Goal: Task Accomplishment & Management: Use online tool/utility

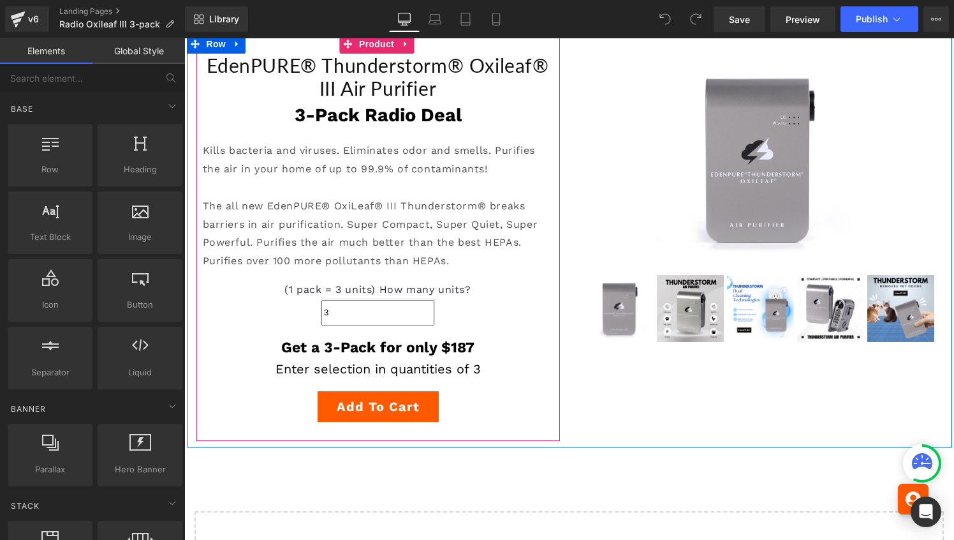
scroll to position [205, 0]
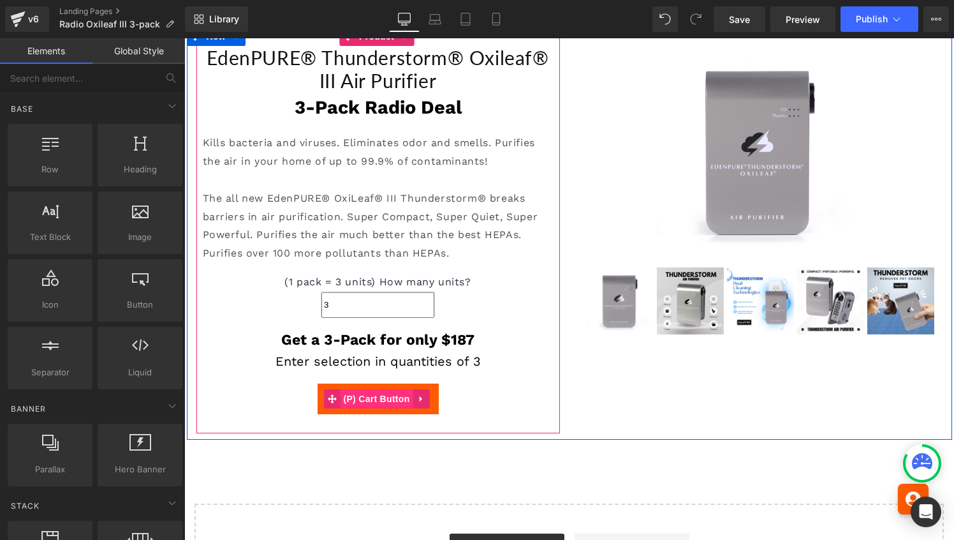
click at [375, 396] on span "(P) Cart Button" at bounding box center [376, 398] width 73 height 19
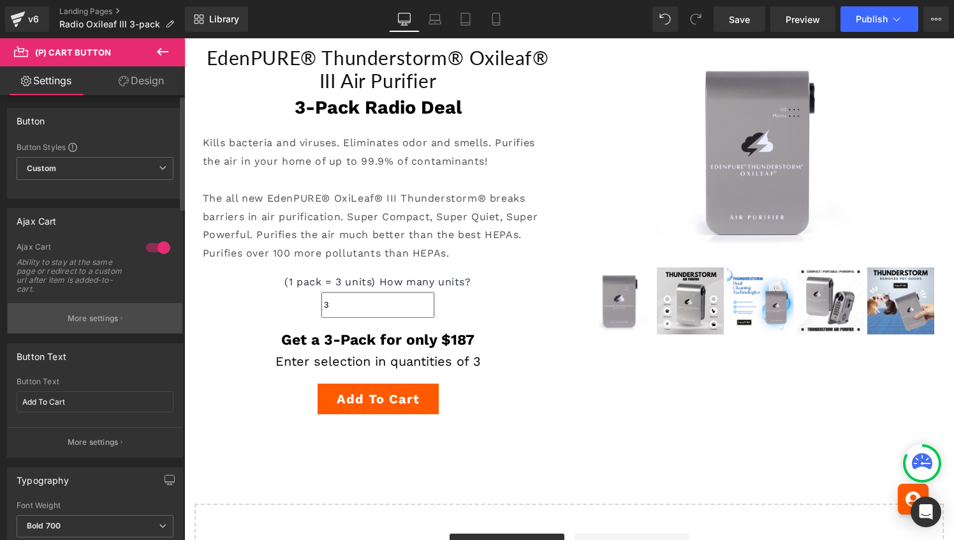
click at [107, 311] on button "More settings" at bounding box center [95, 318] width 175 height 30
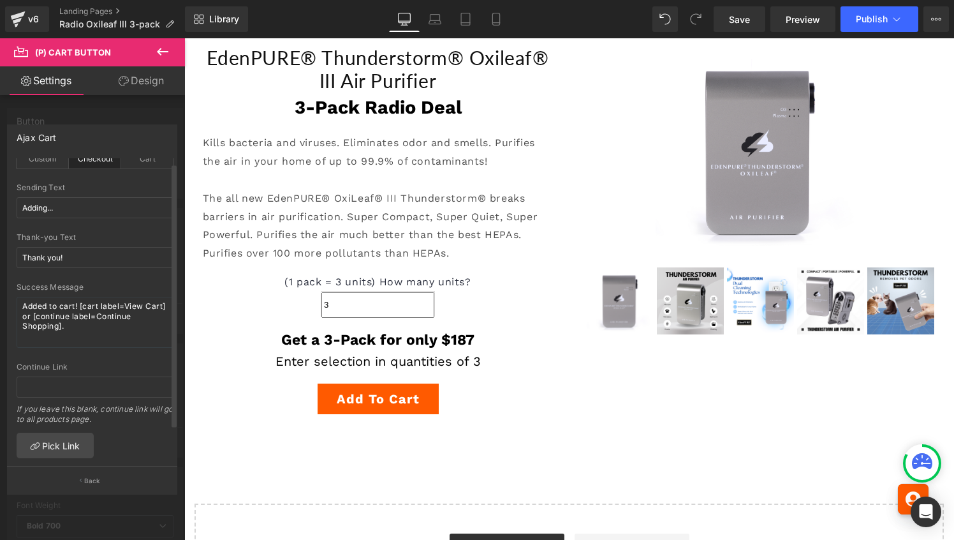
scroll to position [0, 0]
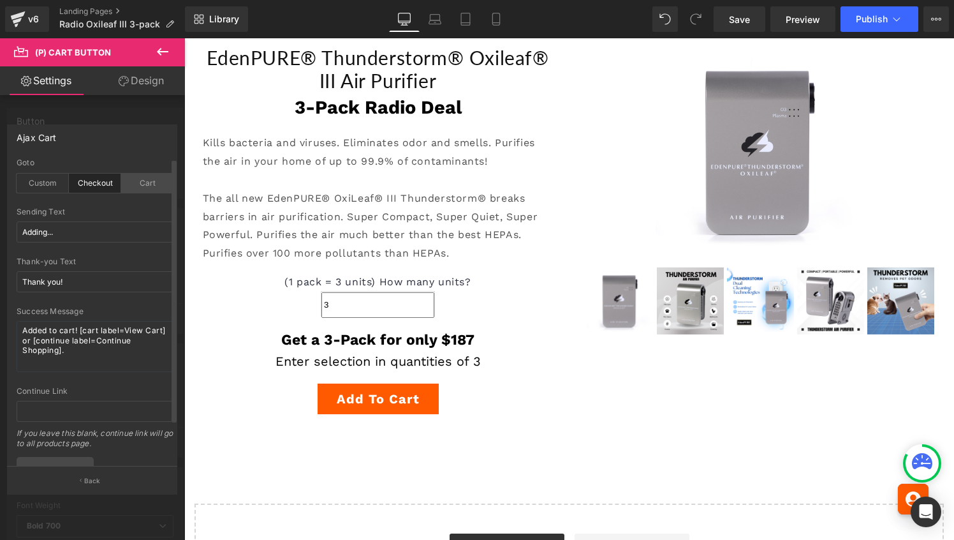
click at [139, 181] on div "Cart" at bounding box center [147, 183] width 52 height 19
click at [752, 19] on link "Save" at bounding box center [740, 19] width 52 height 26
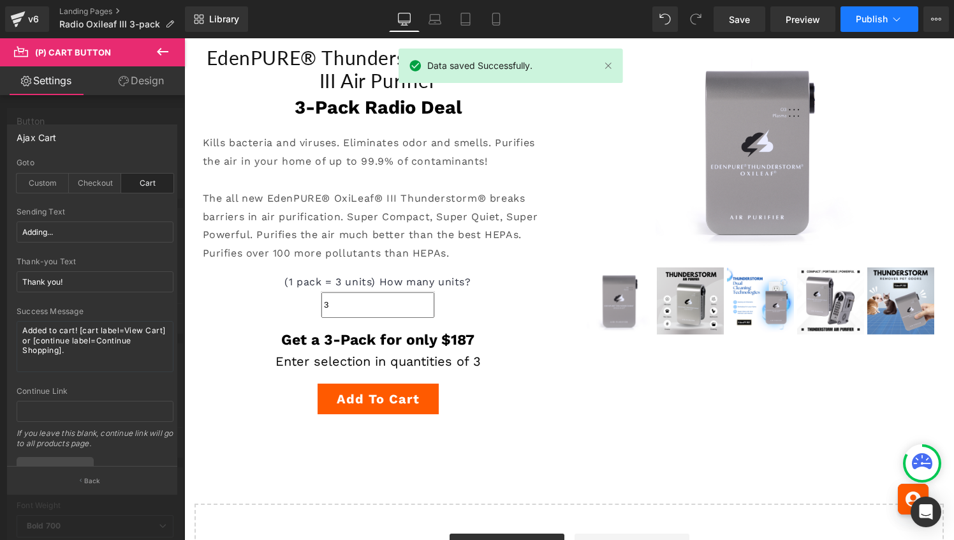
click at [875, 17] on span "Publish" at bounding box center [872, 19] width 32 height 10
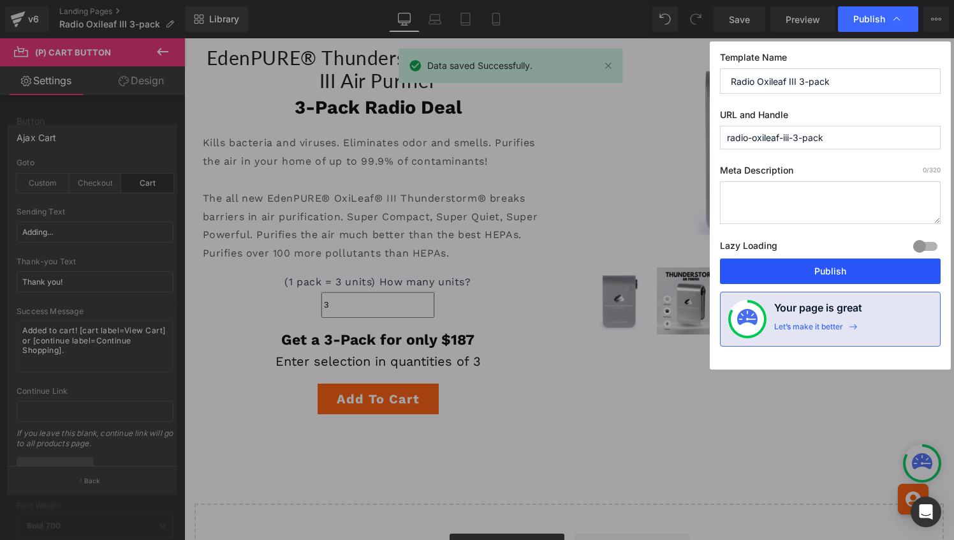
click at [818, 267] on button "Publish" at bounding box center [830, 271] width 221 height 26
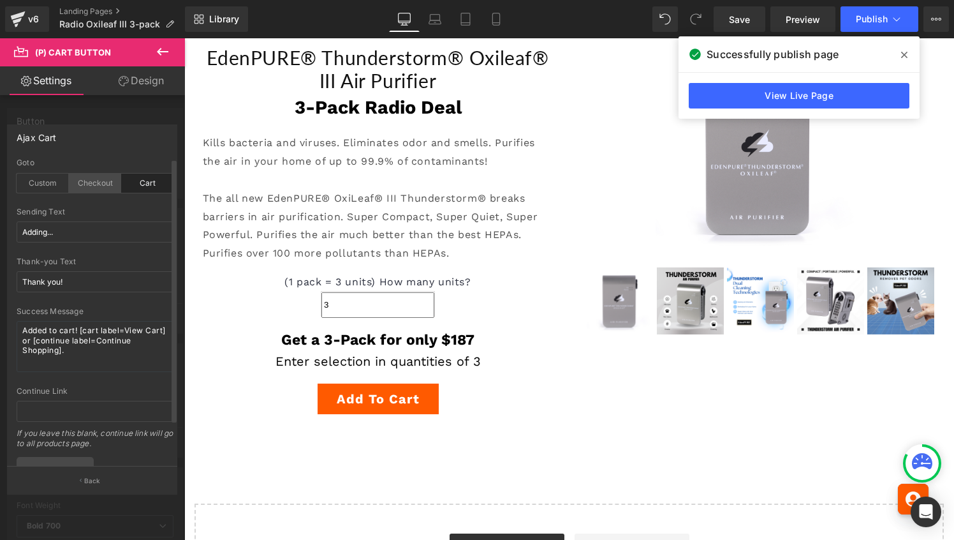
click at [88, 187] on div "Checkout" at bounding box center [95, 183] width 52 height 19
click at [736, 23] on span "Save" at bounding box center [739, 19] width 21 height 13
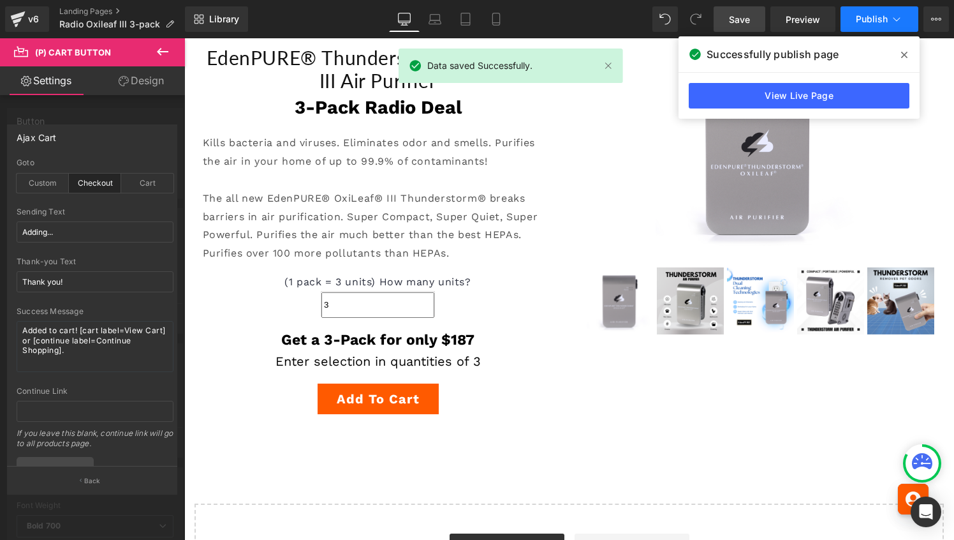
click at [862, 18] on span "Publish" at bounding box center [872, 19] width 32 height 10
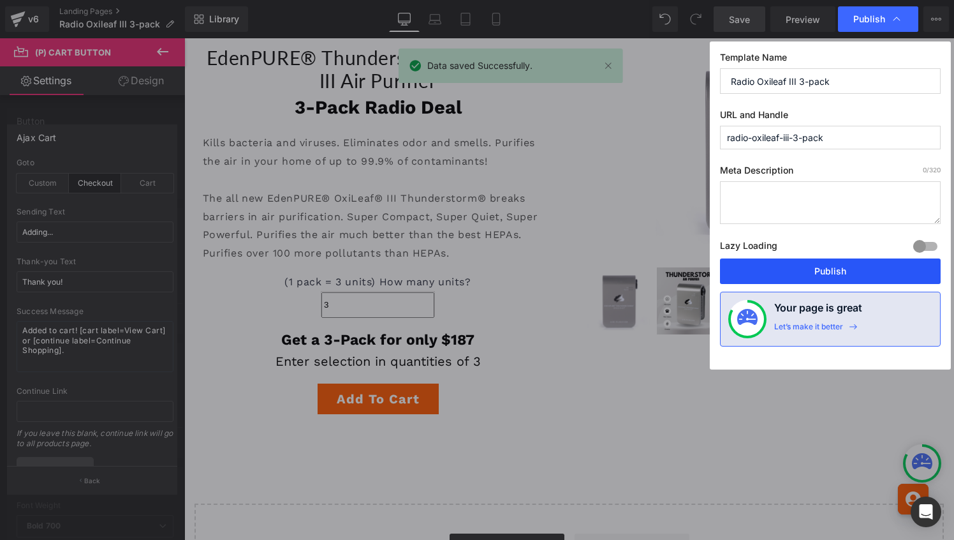
click at [810, 265] on button "Publish" at bounding box center [830, 271] width 221 height 26
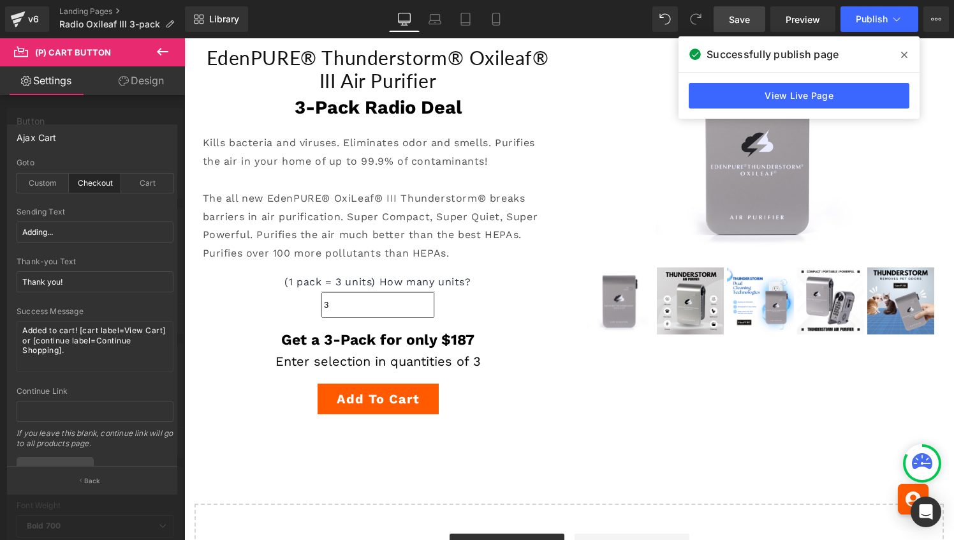
click at [905, 59] on icon at bounding box center [904, 55] width 6 height 10
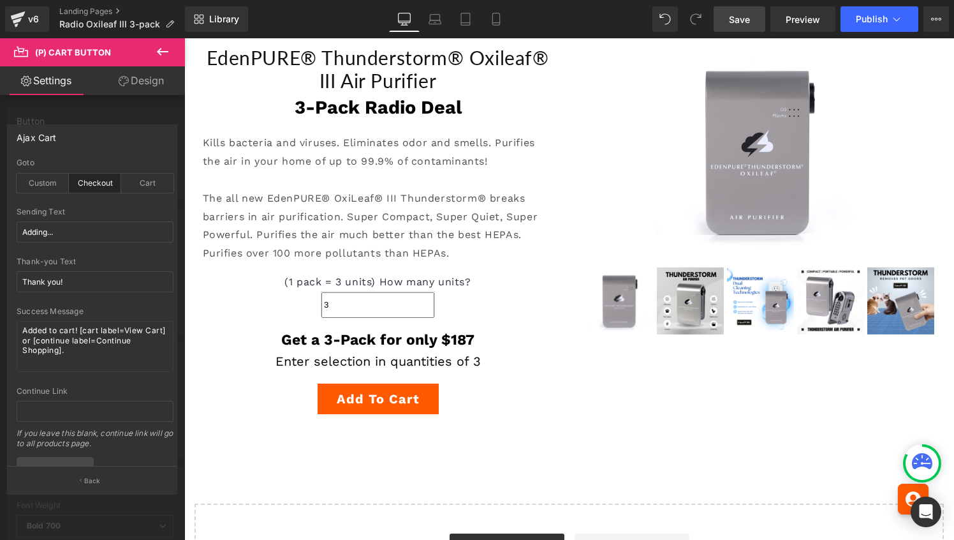
click at [144, 107] on div at bounding box center [92, 292] width 185 height 508
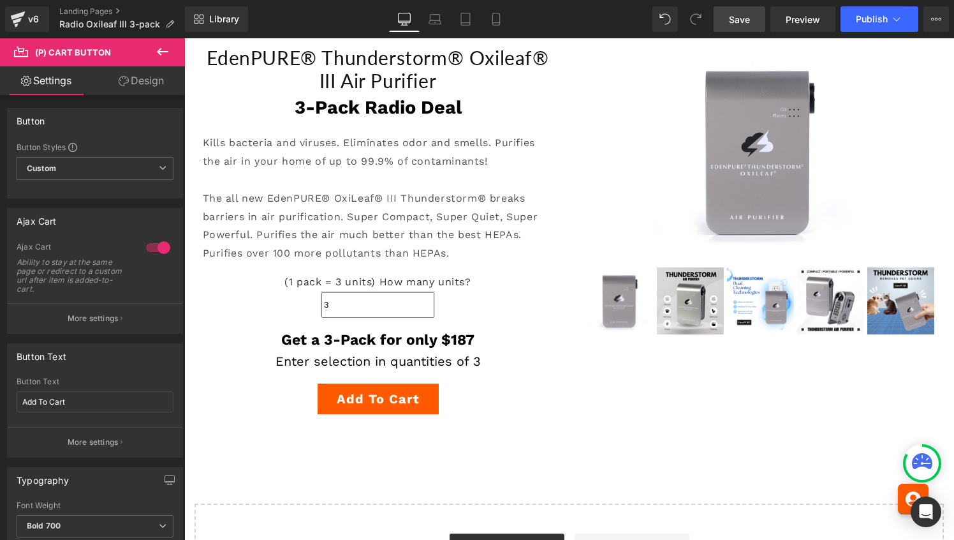
click at [163, 50] on icon at bounding box center [162, 51] width 15 height 15
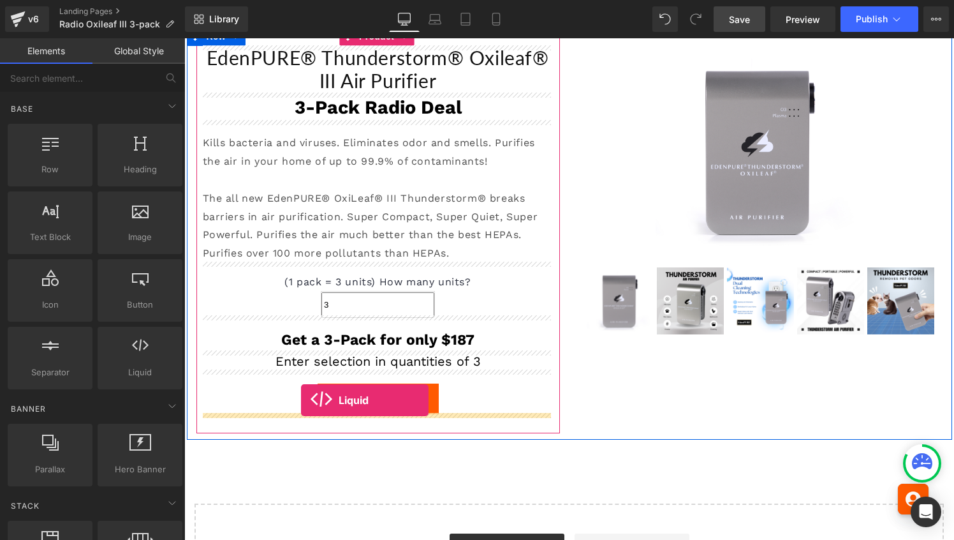
drag, startPoint x: 303, startPoint y: 376, endPoint x: 301, endPoint y: 400, distance: 23.7
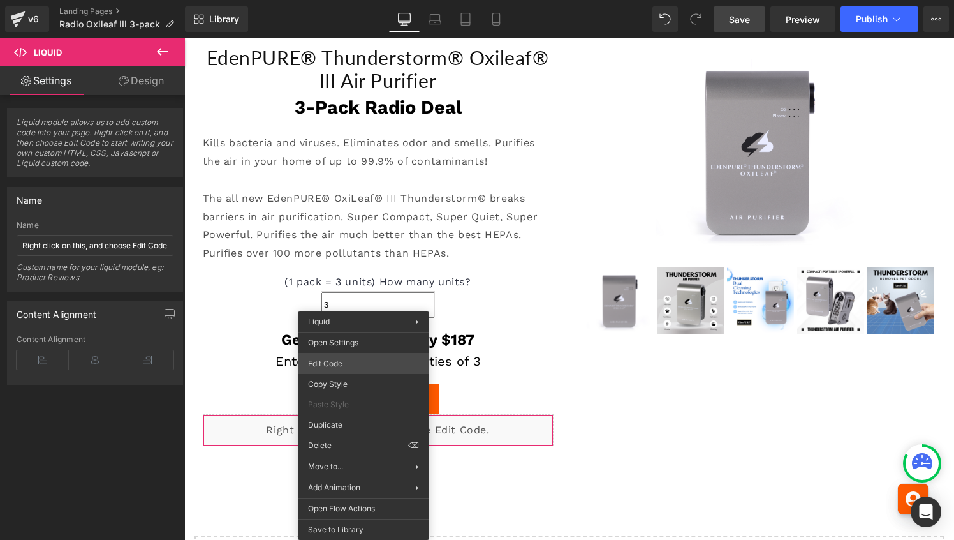
click at [358, 0] on div "Liquid You are previewing how the will restyle your page. You can not edit Elem…" at bounding box center [477, 0] width 954 height 0
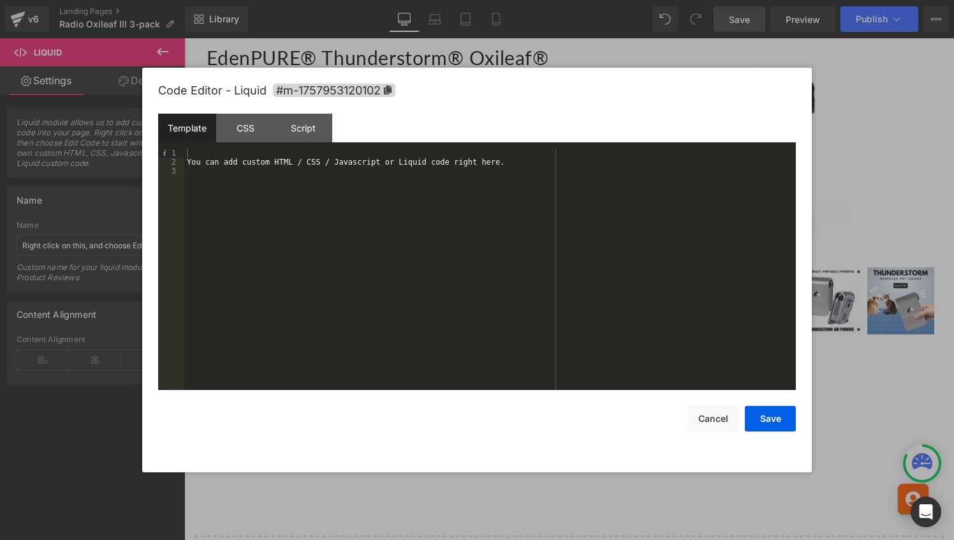
click at [324, 165] on div "You can add custom HTML / CSS / Javascript or Liquid code right here." at bounding box center [490, 278] width 612 height 259
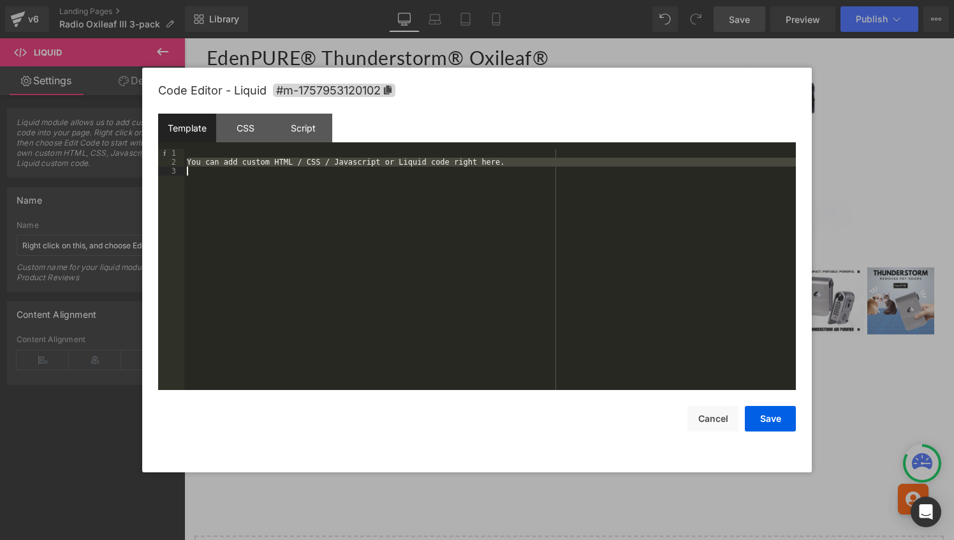
click at [324, 165] on div "You can add custom HTML / CSS / Javascript or Liquid code right here." at bounding box center [490, 278] width 612 height 259
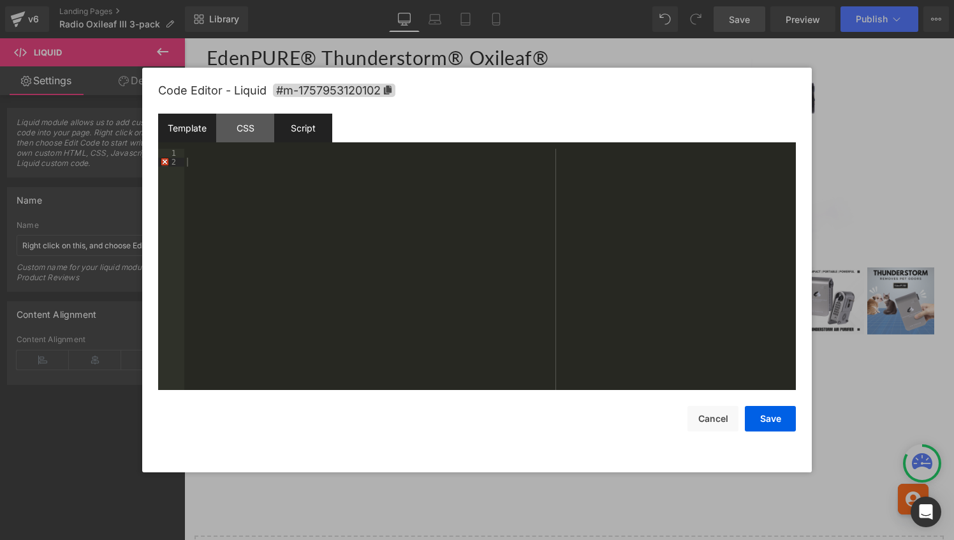
click at [297, 135] on div "Script" at bounding box center [303, 128] width 58 height 29
click at [193, 130] on div "Template" at bounding box center [187, 128] width 58 height 29
click at [228, 168] on div at bounding box center [490, 278] width 612 height 259
click at [261, 153] on div "{{ render" at bounding box center [490, 278] width 612 height 259
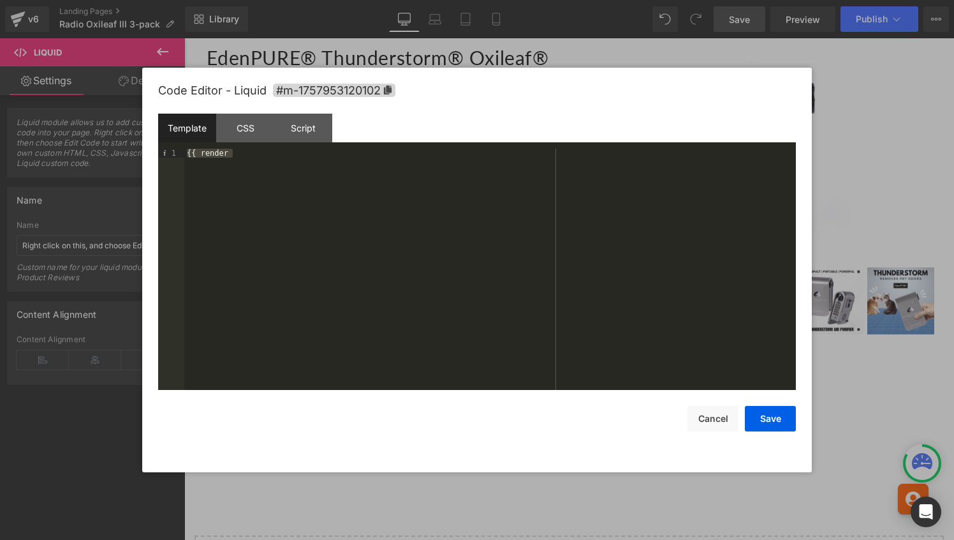
click at [261, 153] on div "{{ render" at bounding box center [490, 278] width 612 height 259
drag, startPoint x: 227, startPoint y: 156, endPoint x: 133, endPoint y: 146, distance: 94.9
click at [133, 146] on body "Liquid You are previewing how the will restyle your page. You can not edit Elem…" at bounding box center [477, 270] width 954 height 540
click at [778, 415] on button "Save" at bounding box center [770, 419] width 51 height 26
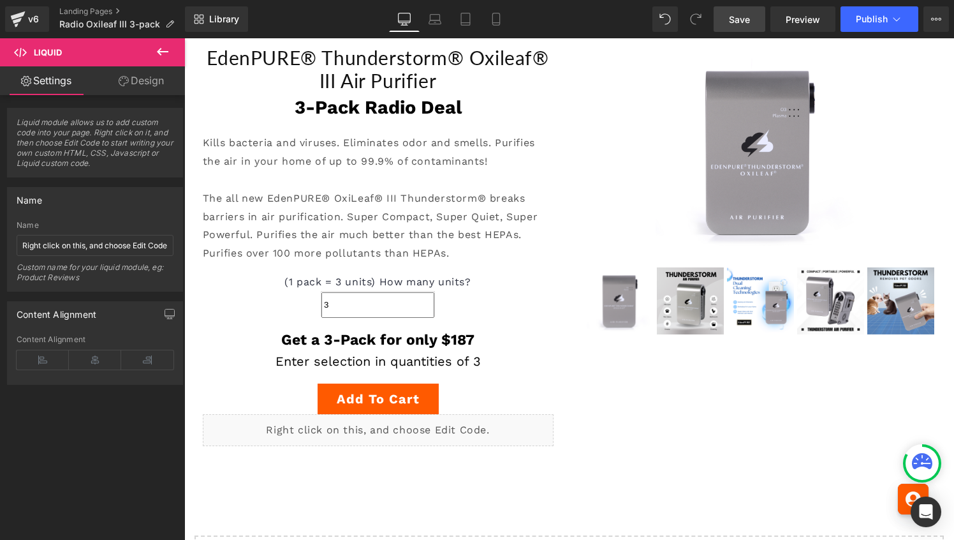
click at [734, 17] on span "Save" at bounding box center [739, 19] width 21 height 13
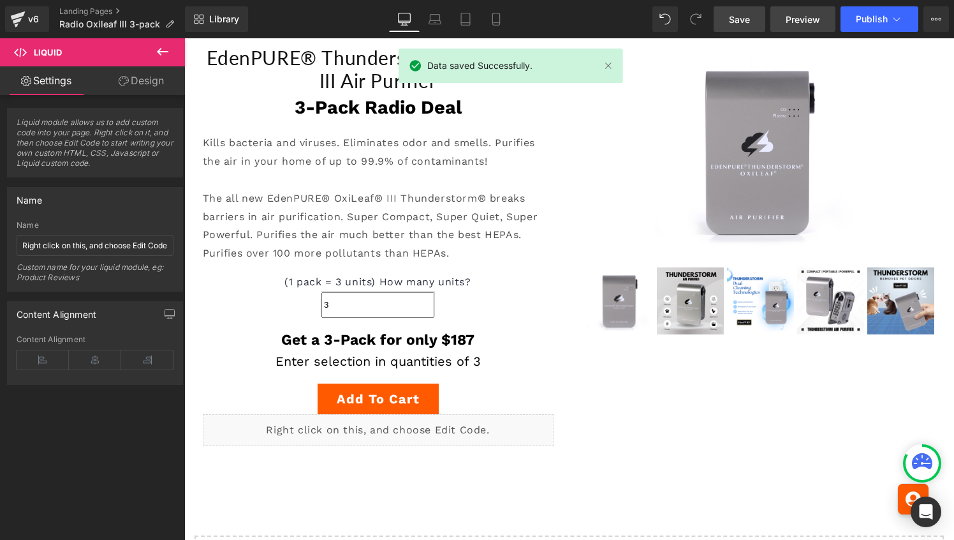
click at [801, 17] on span "Preview" at bounding box center [803, 19] width 34 height 13
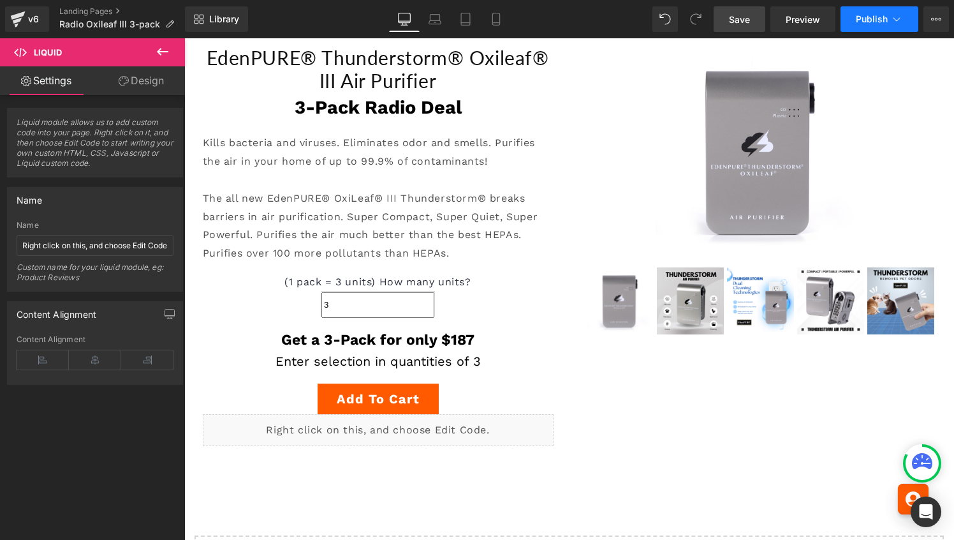
click at [868, 22] on span "Publish" at bounding box center [872, 19] width 32 height 10
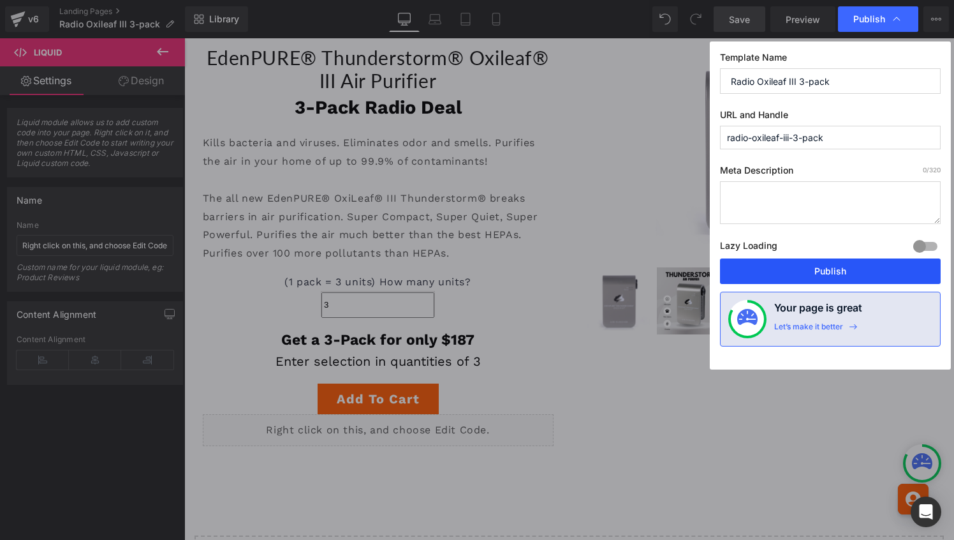
click at [843, 271] on button "Publish" at bounding box center [830, 271] width 221 height 26
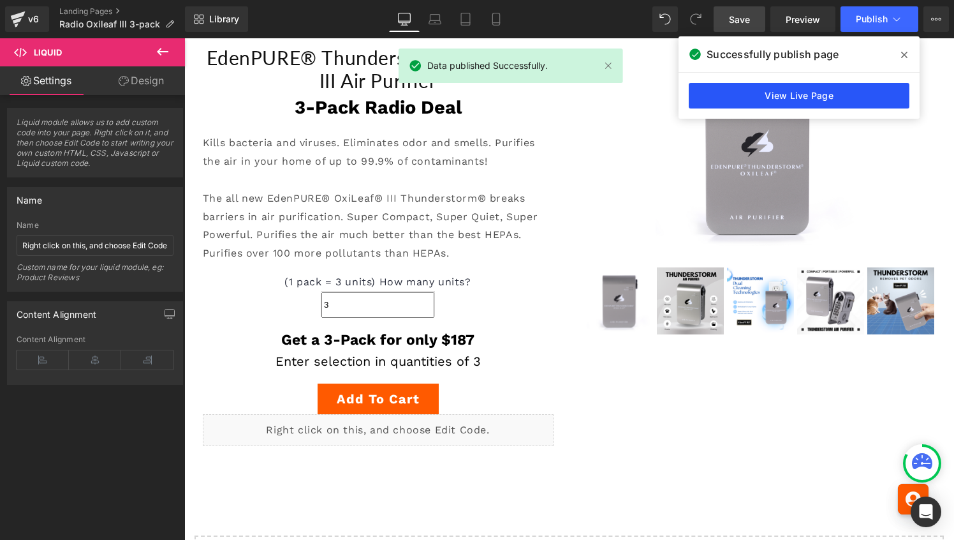
click at [763, 90] on link "View Live Page" at bounding box center [799, 96] width 221 height 26
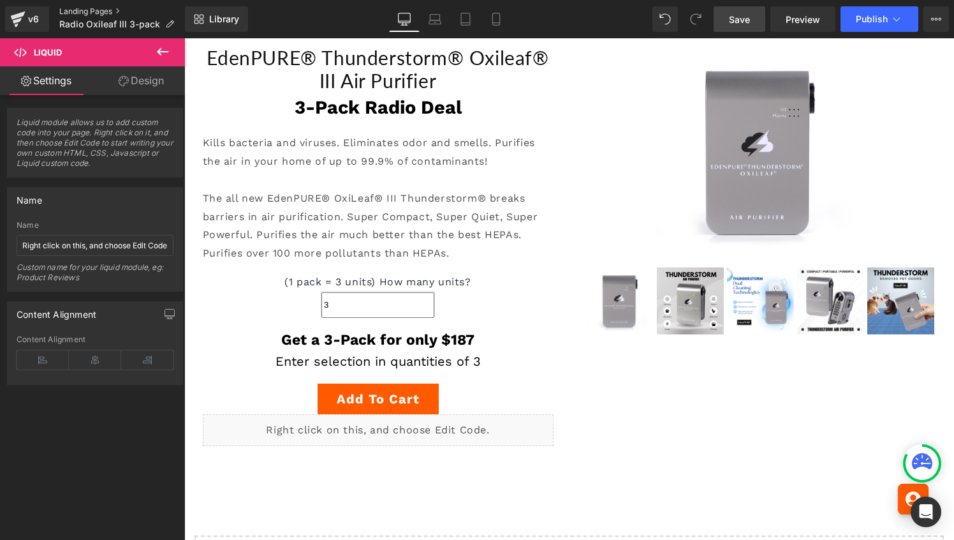
click at [61, 10] on link "Landing Pages" at bounding box center [122, 11] width 126 height 10
